Goal: Find specific page/section: Find specific page/section

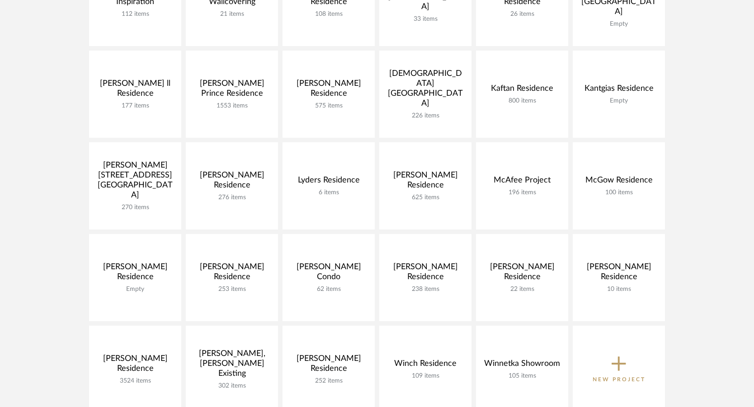
scroll to position [362, 0]
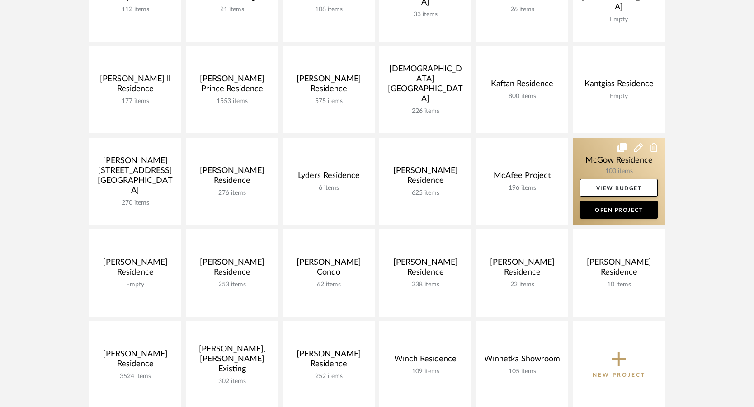
click at [605, 160] on link at bounding box center [619, 181] width 92 height 87
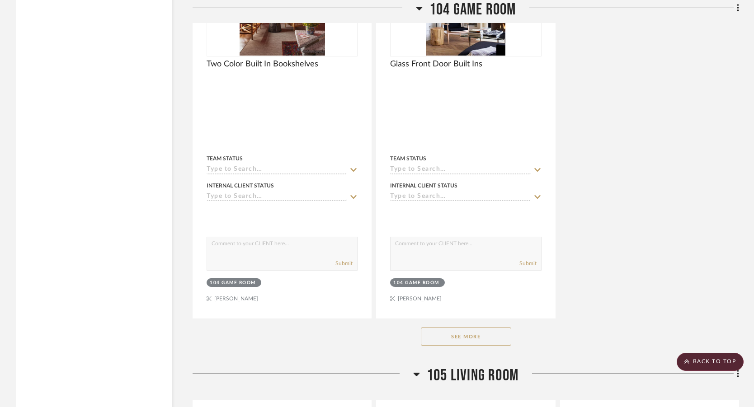
scroll to position [6554, 0]
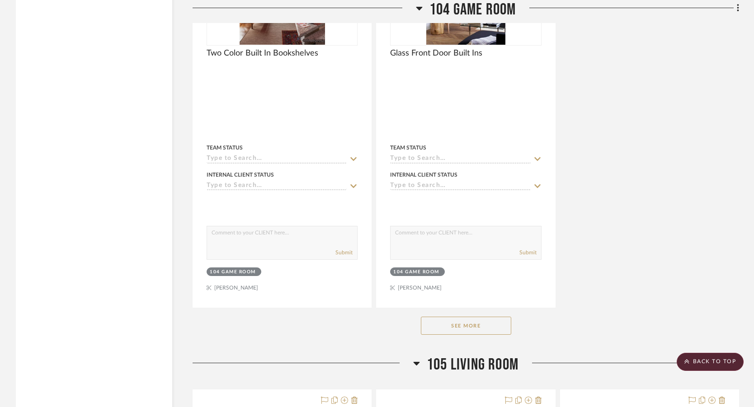
click at [456, 335] on button "See More" at bounding box center [466, 326] width 90 height 18
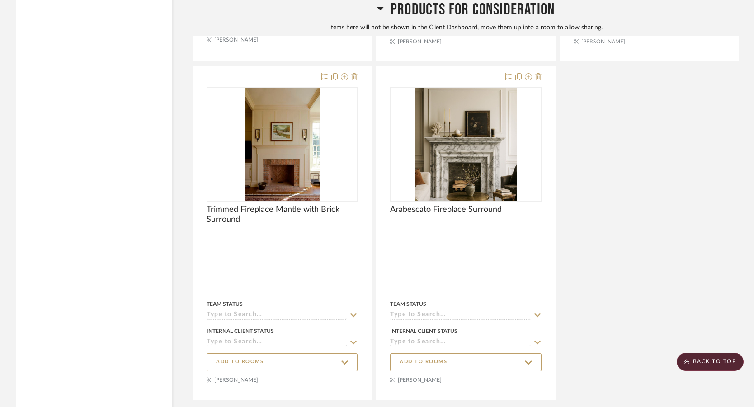
scroll to position [12329, 0]
